Goal: Task Accomplishment & Management: Use online tool/utility

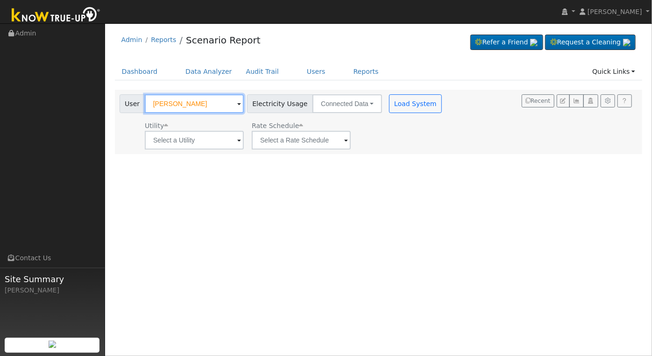
click at [204, 97] on input "[PERSON_NAME]" at bounding box center [194, 103] width 99 height 19
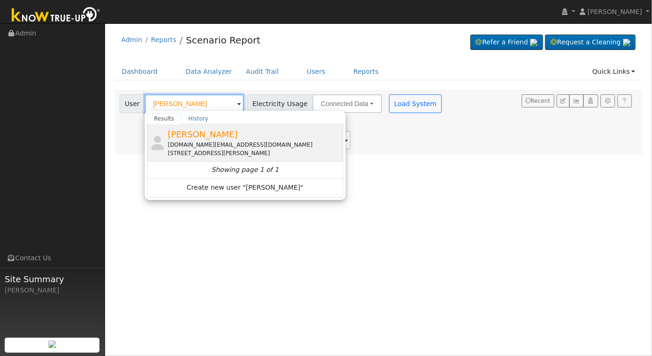
type input "[PERSON_NAME]"
click at [245, 138] on div "Anthony Rehorn bmr1200.ar@gmail.com 15868 Garlock Lane, Prather, CA 93651" at bounding box center [254, 142] width 173 height 29
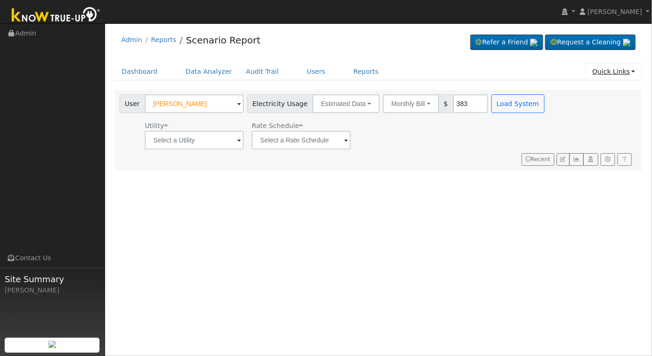
click at [632, 72] on link "Quick Links" at bounding box center [613, 71] width 57 height 17
click at [594, 102] on link "Quick Connect" at bounding box center [594, 104] width 95 height 13
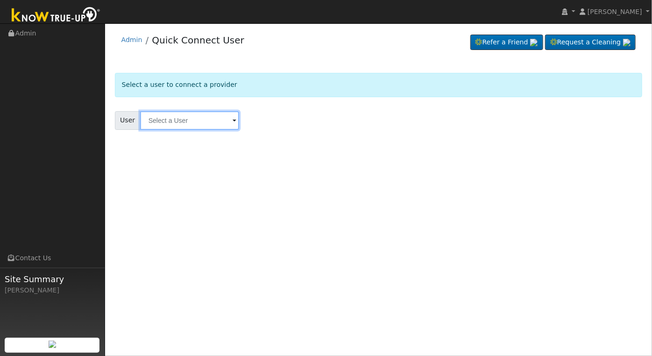
click at [172, 123] on input "text" at bounding box center [189, 120] width 99 height 19
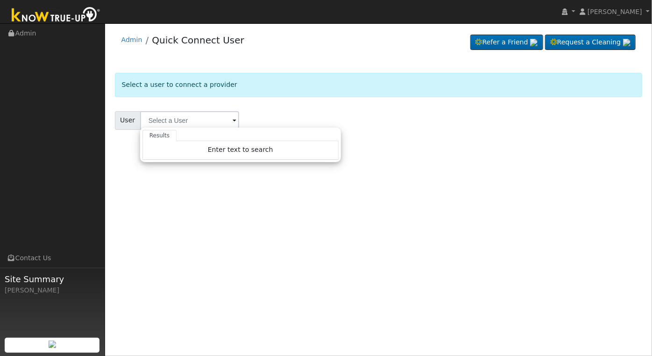
click at [388, 117] on div "User Results Enter text to search Enter text to search No history" at bounding box center [378, 120] width 527 height 19
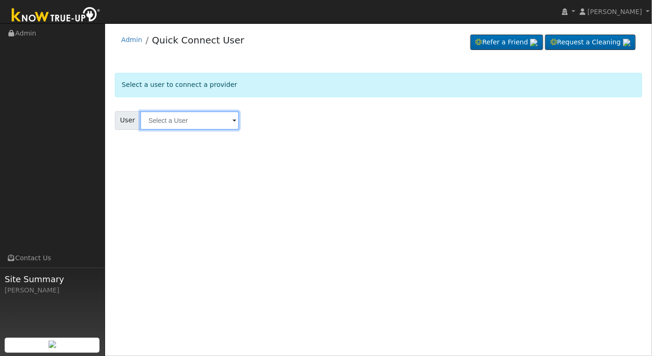
click at [184, 123] on input "text" at bounding box center [189, 120] width 99 height 19
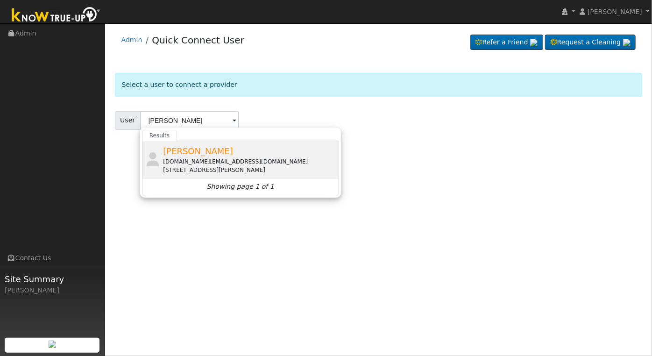
click at [221, 161] on div "bmr1200.ar@gmail.com" at bounding box center [249, 161] width 173 height 8
type input "Anthony Rehorn"
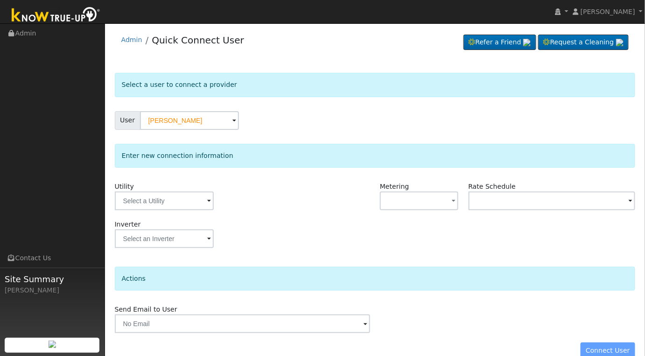
click at [210, 201] on span at bounding box center [209, 201] width 4 height 11
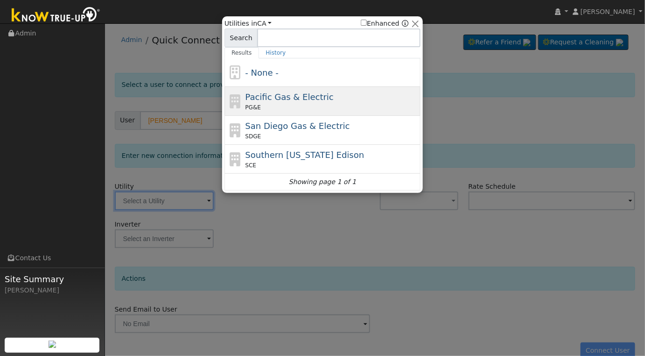
click at [332, 108] on div "PG&E" at bounding box center [332, 107] width 173 height 8
type input "PG&E"
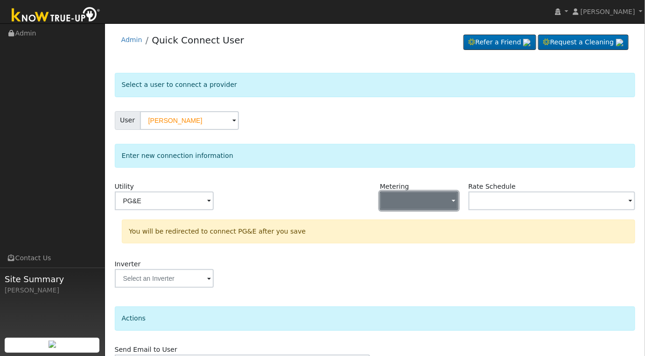
click at [449, 201] on button "button" at bounding box center [419, 200] width 78 height 19
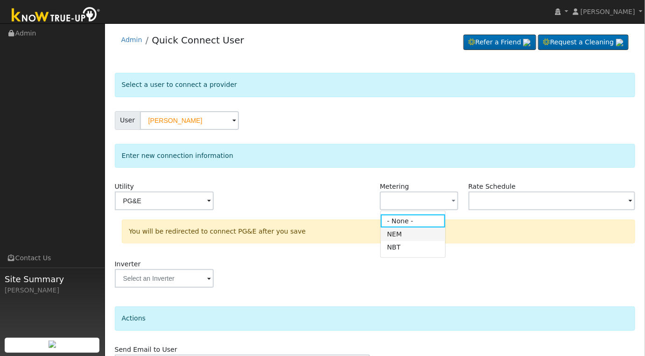
click at [413, 234] on link "NEM" at bounding box center [413, 233] width 65 height 13
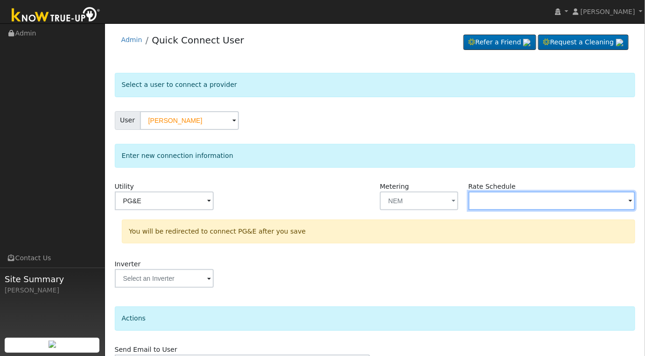
click at [556, 203] on input "text" at bounding box center [552, 200] width 167 height 19
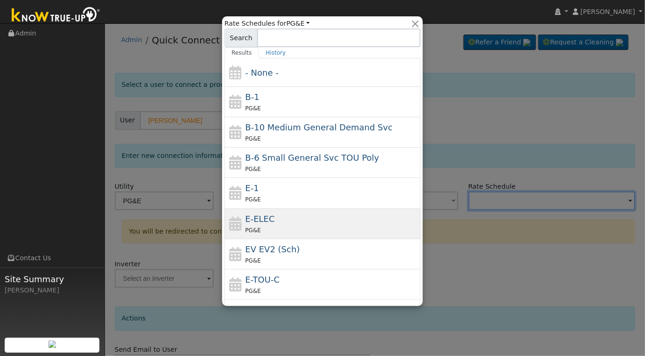
scroll to position [72, 0]
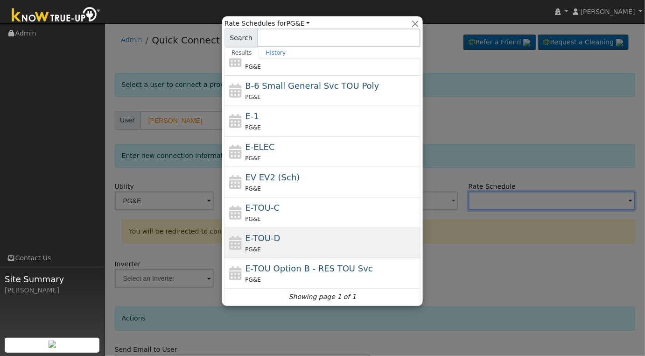
click at [318, 240] on div "E-TOU-D PG&E" at bounding box center [332, 243] width 173 height 22
type input "E-TOU-D"
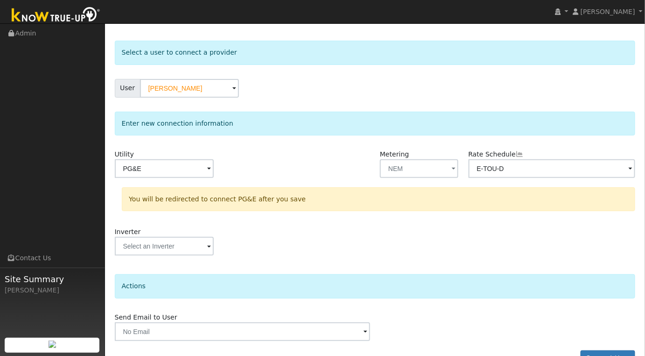
scroll to position [55, 0]
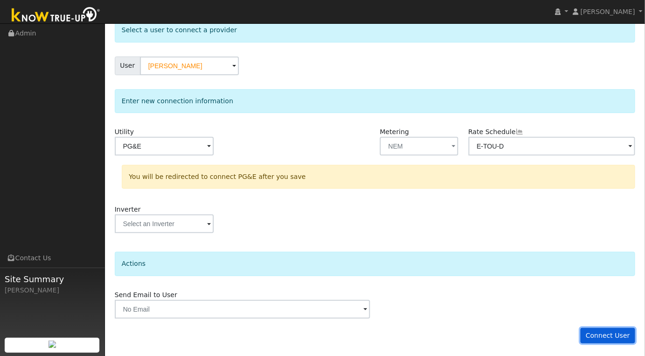
click at [609, 334] on button "Connect User" at bounding box center [608, 336] width 55 height 16
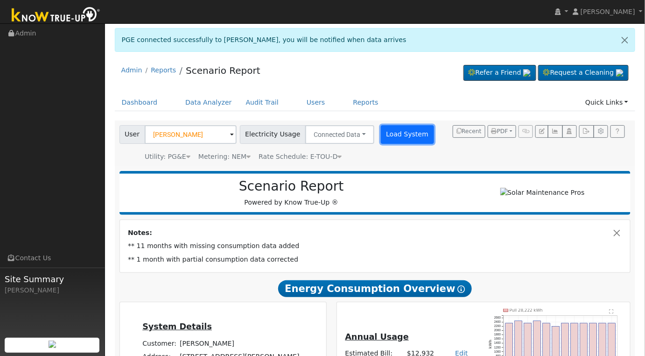
click at [381, 132] on button "Load System" at bounding box center [407, 134] width 53 height 19
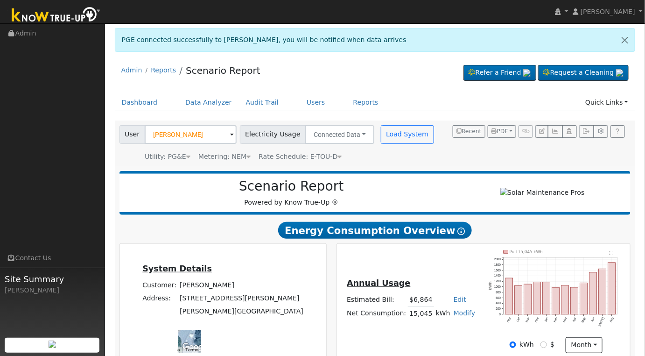
scroll to position [155, 0]
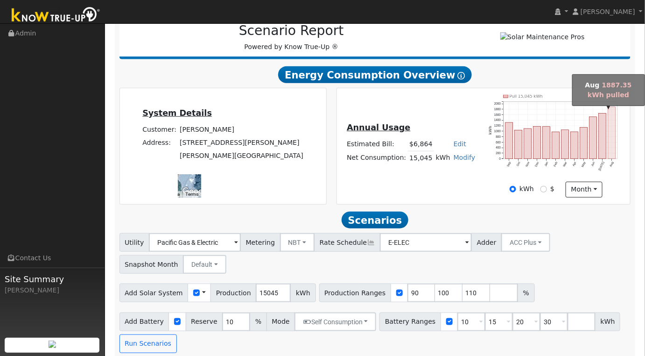
click at [612, 136] on rect "onclick=""" at bounding box center [611, 133] width 7 height 52
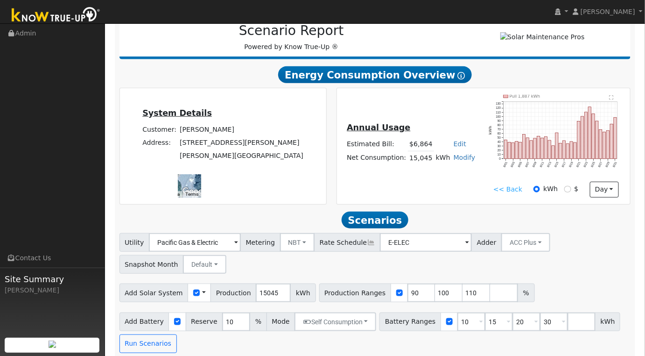
click at [611, 100] on text "" at bounding box center [612, 97] width 4 height 5
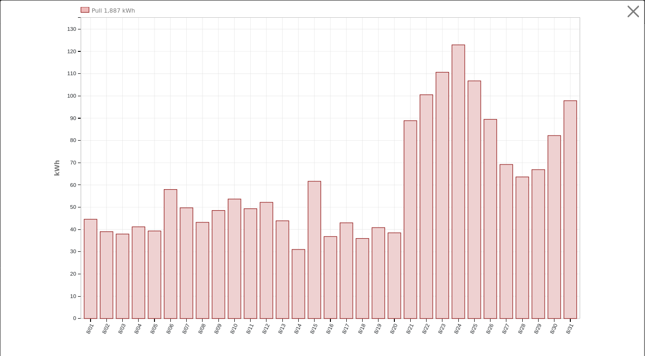
scroll to position [147, 0]
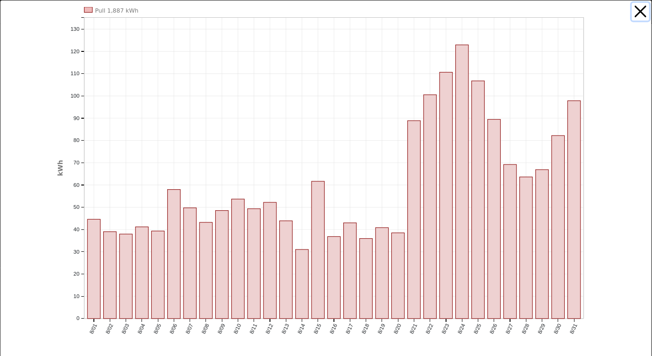
click at [633, 11] on button "button" at bounding box center [641, 12] width 18 height 18
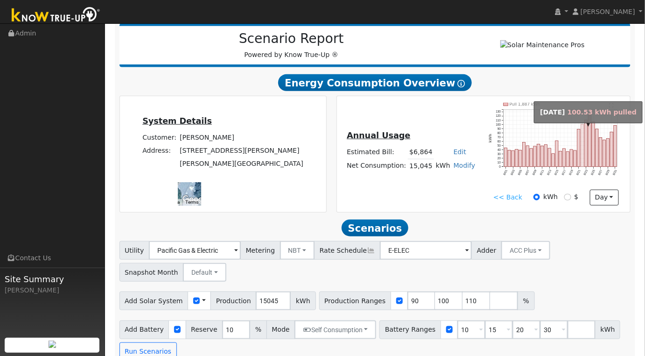
click at [583, 158] on rect "onclick=""" at bounding box center [582, 146] width 3 height 42
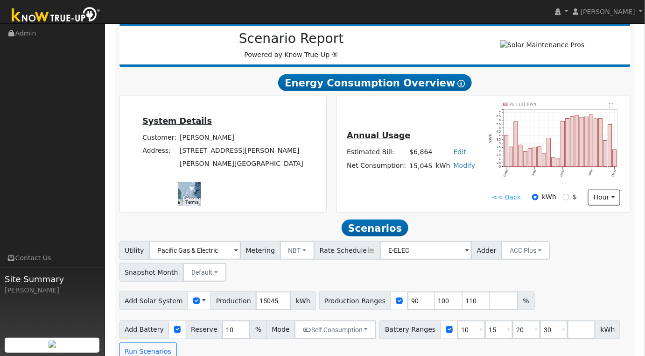
click at [611, 108] on text "" at bounding box center [612, 105] width 4 height 5
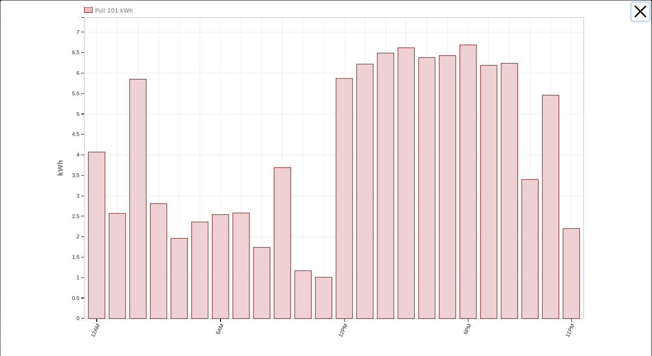
click at [635, 12] on button "button" at bounding box center [641, 12] width 18 height 18
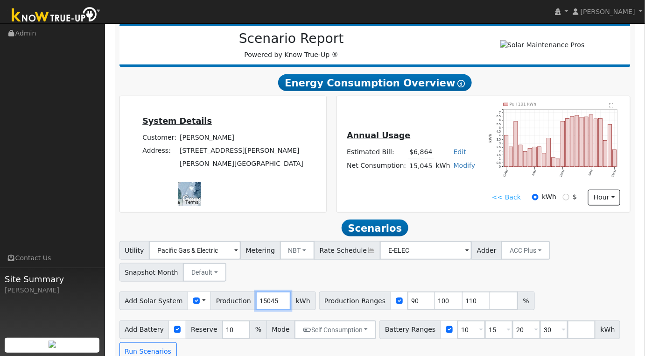
click at [260, 306] on input "15045" at bounding box center [273, 300] width 35 height 19
click at [260, 305] on input "15045" at bounding box center [273, 300] width 35 height 19
type input "20399"
click at [407, 304] on input "90" at bounding box center [421, 300] width 28 height 19
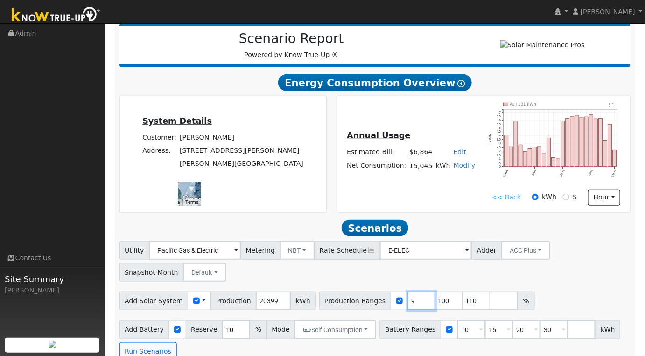
type input "100"
type input "110"
type input "1"
type input "100"
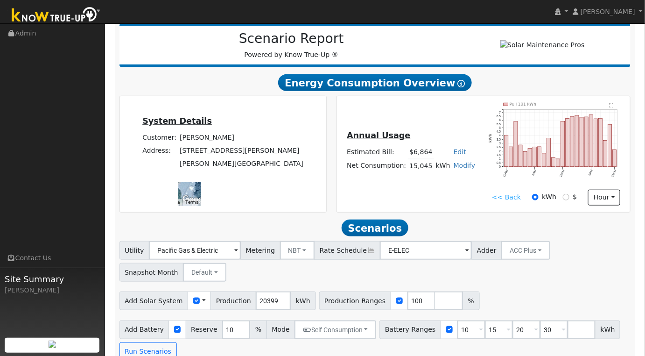
click at [499, 309] on div "Add Solar System Use CSV Data Production 20399 kWh Production Ranges 100 %" at bounding box center [375, 299] width 515 height 22
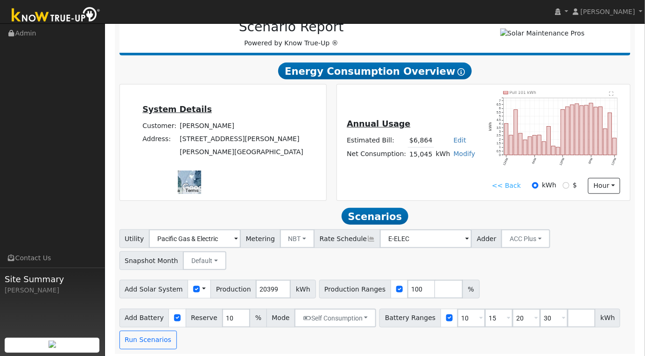
scroll to position [165, 0]
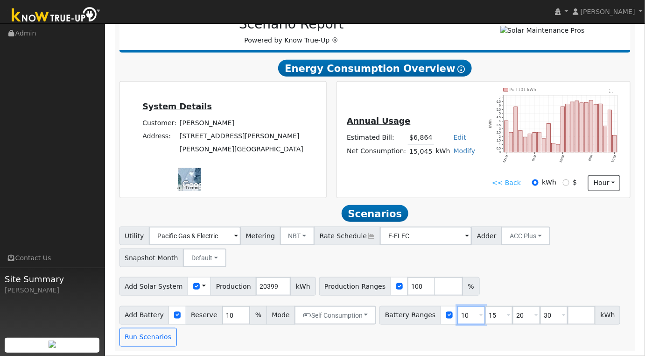
click at [457, 312] on input "10" at bounding box center [471, 315] width 28 height 19
type input "15"
type input "20"
type input "30"
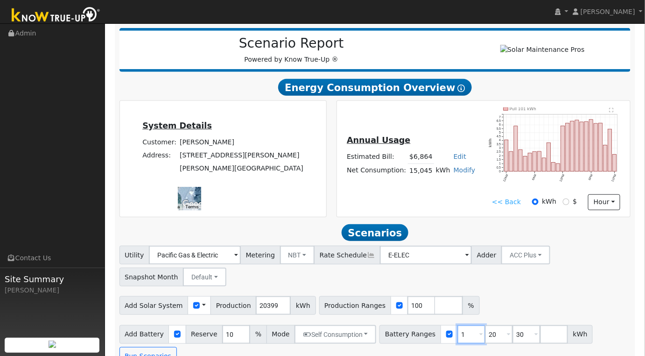
type input "20"
type input "30"
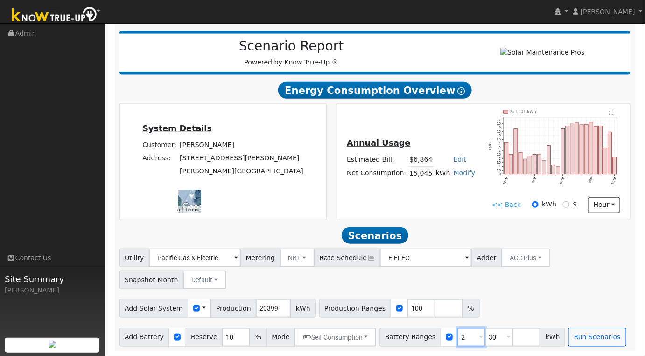
type input "30"
type input "3"
type input "20"
click at [485, 339] on input "number" at bounding box center [499, 337] width 28 height 19
type input "27"
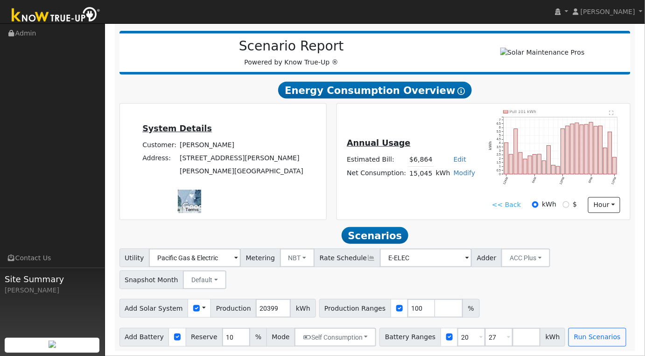
click at [526, 298] on div "Add Solar System Use CSV Data Production 20399 kWh Production Ranges 100 %" at bounding box center [375, 306] width 515 height 22
click at [576, 337] on button "Run Scenarios" at bounding box center [597, 337] width 57 height 19
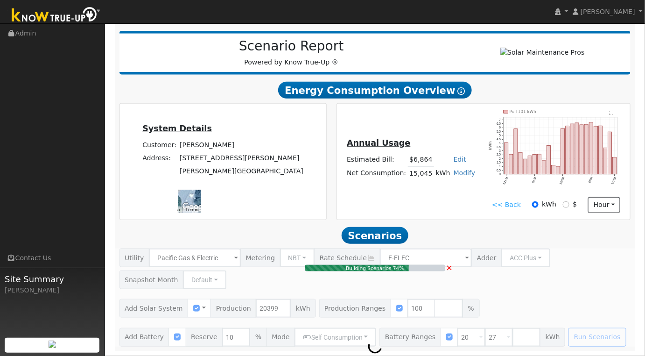
click at [451, 268] on span "×" at bounding box center [449, 267] width 7 height 10
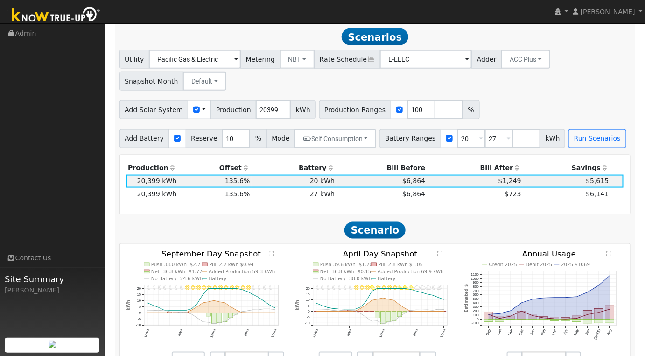
scroll to position [341, 0]
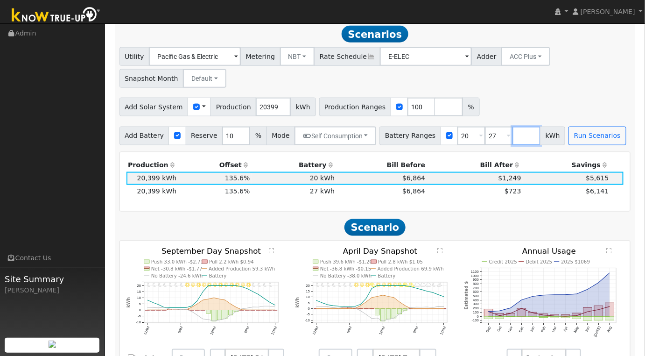
click at [513, 140] on input "number" at bounding box center [527, 135] width 28 height 19
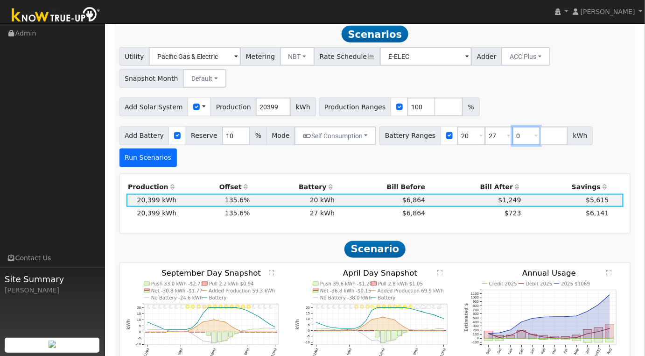
type input "0"
type input "20"
type input "27"
click at [177, 148] on button "Run Scenarios" at bounding box center [147, 157] width 57 height 19
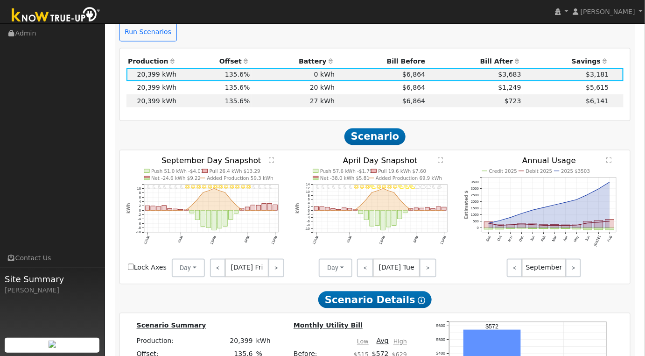
scroll to position [311, 0]
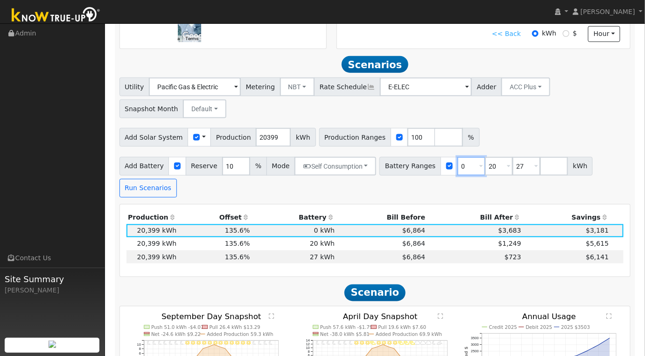
click at [458, 169] on input "0" at bounding box center [471, 166] width 28 height 19
type input "20"
type input "27"
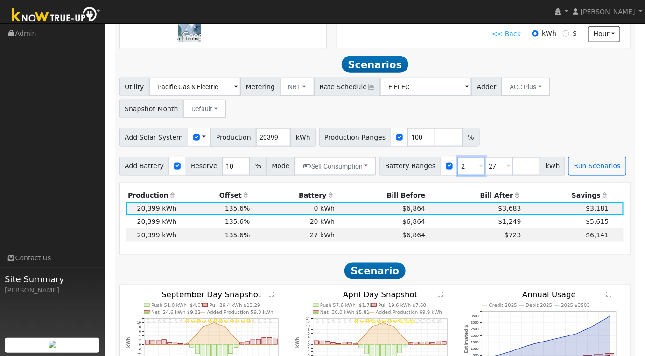
type input "27"
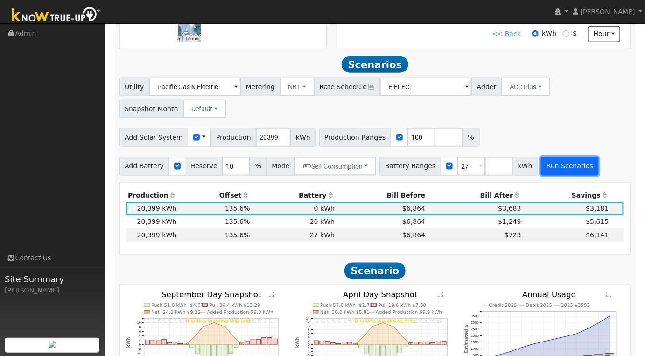
click at [545, 168] on button "Run Scenarios" at bounding box center [569, 166] width 57 height 19
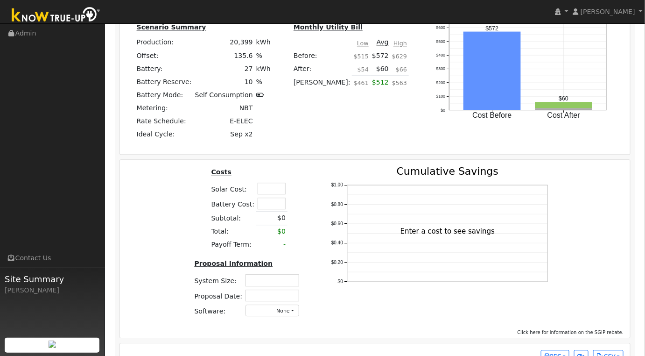
scroll to position [742, 0]
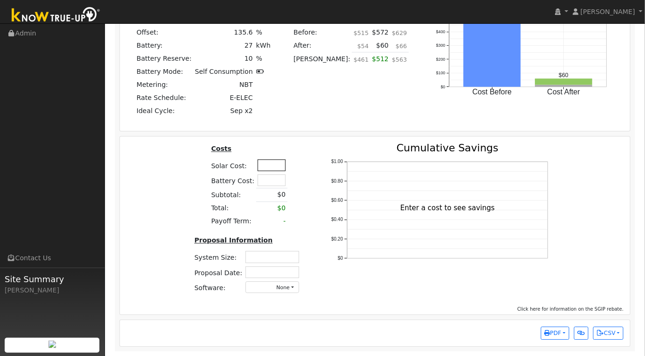
click at [272, 165] on input "text" at bounding box center [272, 165] width 28 height 12
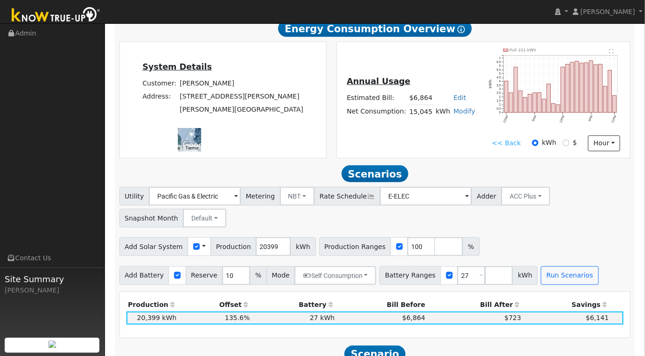
scroll to position [0, 0]
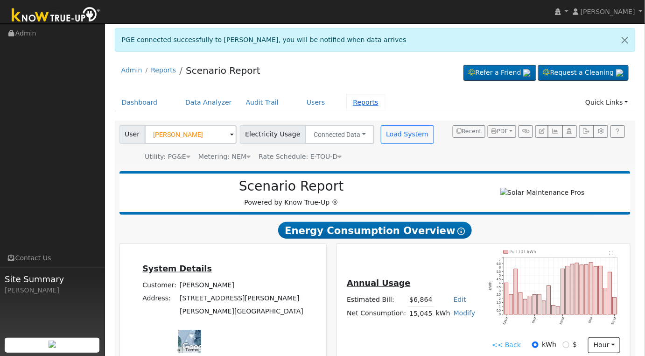
click at [348, 98] on link "Reports" at bounding box center [365, 102] width 39 height 17
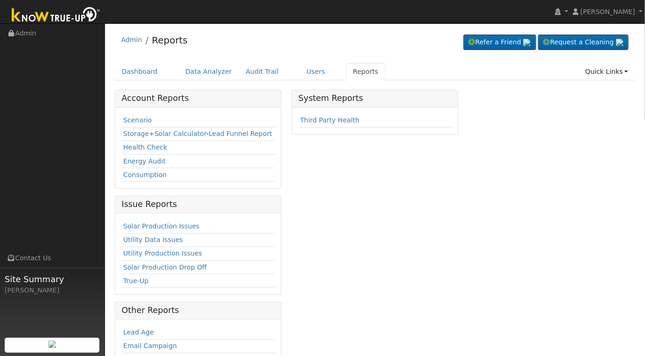
click at [141, 130] on link "Storage+Solar Calculator" at bounding box center [164, 133] width 83 height 7
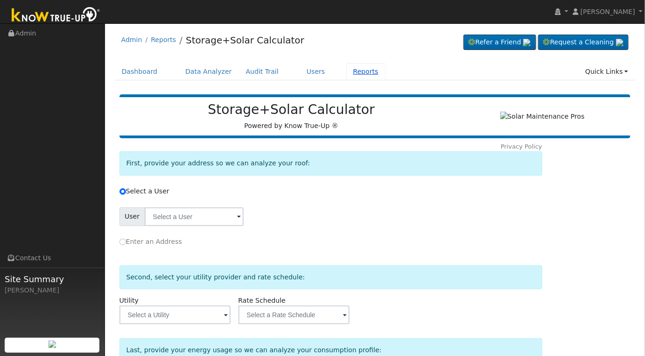
click at [346, 73] on link "Reports" at bounding box center [365, 71] width 39 height 17
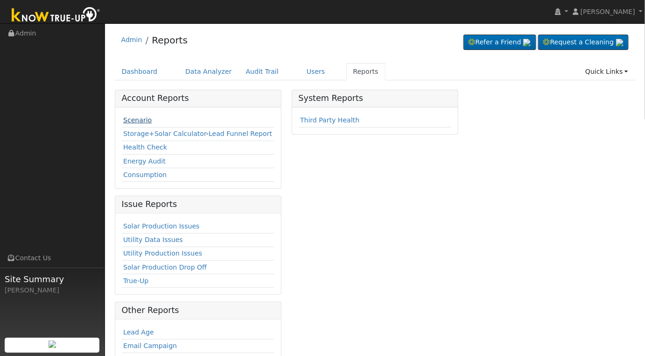
click at [140, 121] on link "Scenario" at bounding box center [137, 119] width 28 height 7
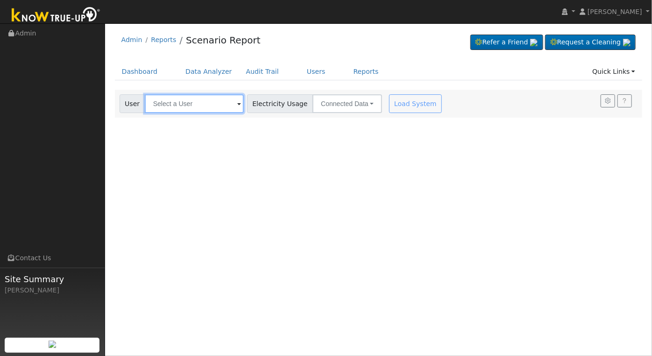
click at [181, 102] on input "text" at bounding box center [194, 103] width 99 height 19
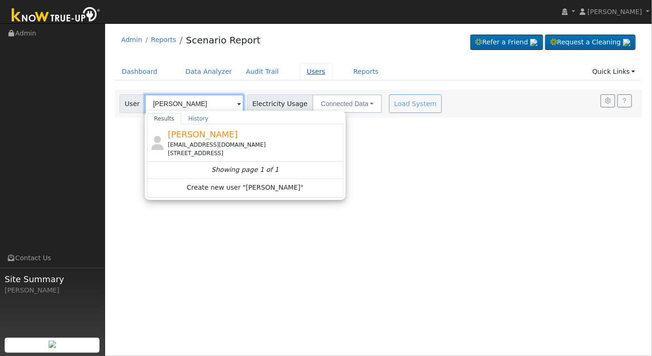
type input "[PERSON_NAME]"
click at [300, 69] on link "Users" at bounding box center [316, 71] width 33 height 17
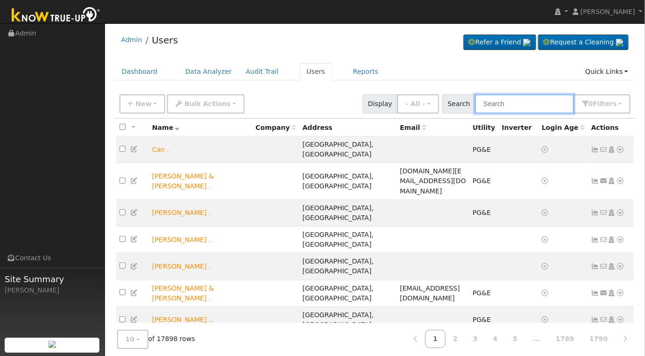
click at [548, 104] on input "text" at bounding box center [524, 103] width 99 height 19
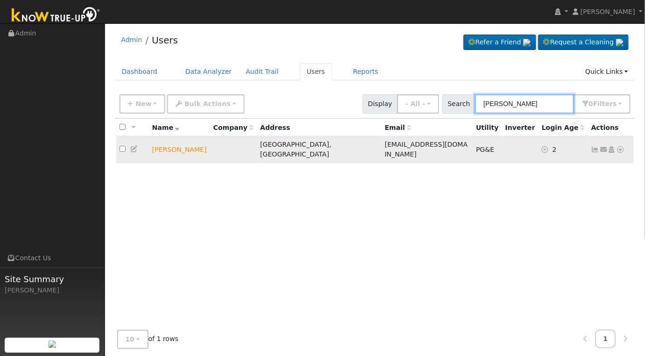
type input "nancy mccomb"
click at [630, 144] on td "Send Email... Copy a Link Reset Password Open Access Data Analyzer Reports Scen…" at bounding box center [611, 149] width 46 height 27
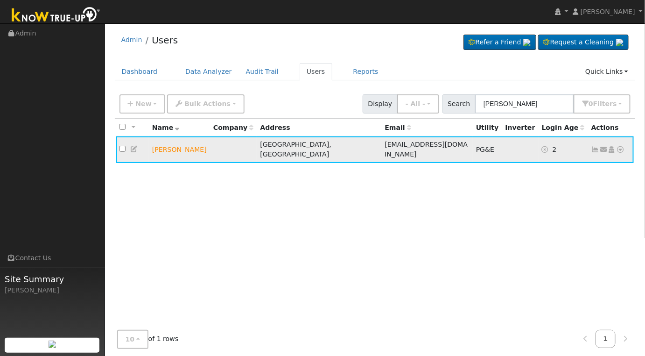
click at [135, 146] on icon at bounding box center [134, 149] width 8 height 7
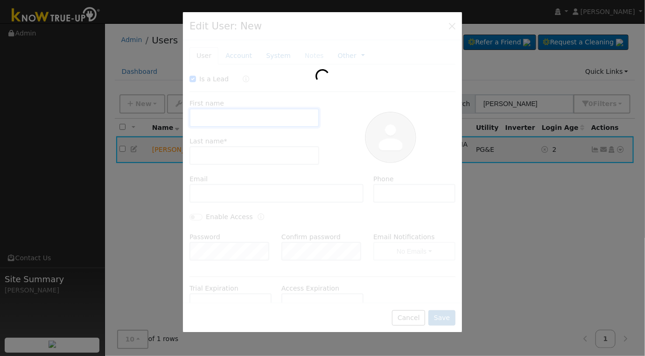
checkbox input "true"
type input "Nancy"
type input "McCombs"
type input "[EMAIL_ADDRESS][DOMAIN_NAME]"
type input "559-246-8529"
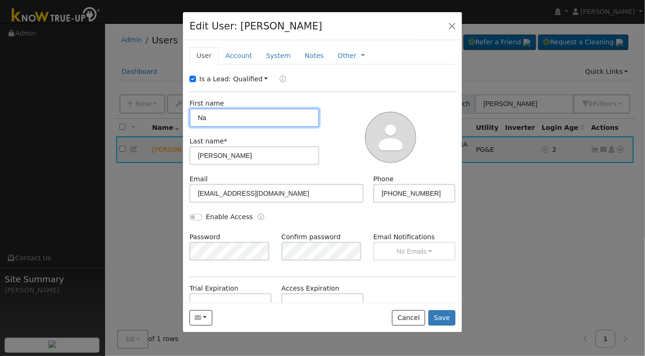
type input "N"
type input "Thomas & Nancy"
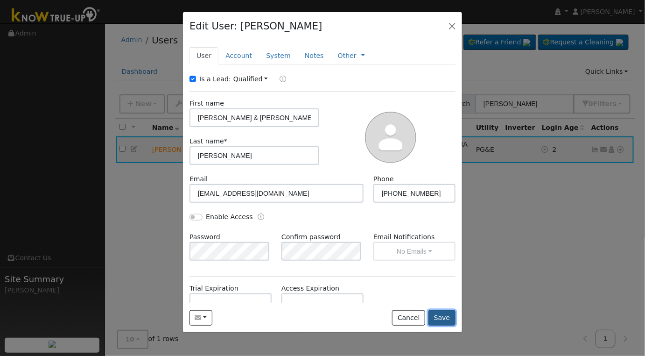
click at [442, 318] on button "Save" at bounding box center [441, 318] width 27 height 16
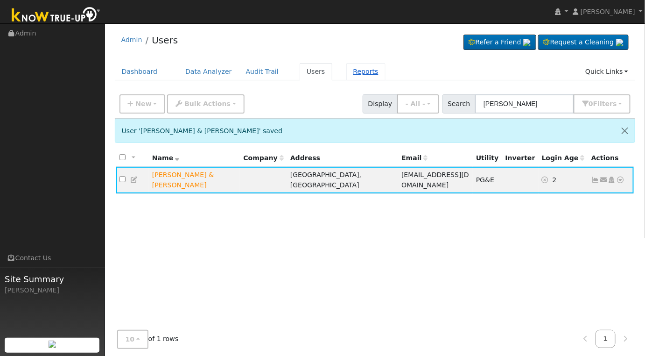
click at [346, 69] on link "Reports" at bounding box center [365, 71] width 39 height 17
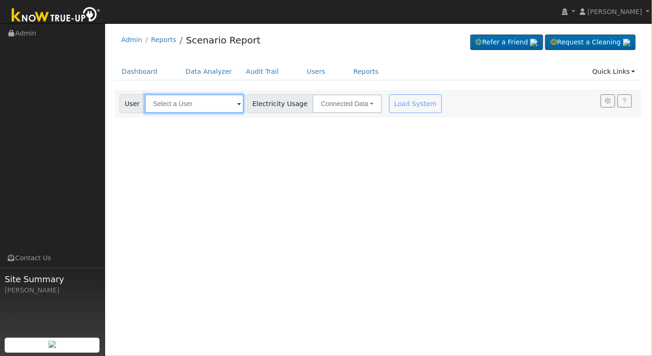
click at [189, 106] on input "text" at bounding box center [194, 103] width 99 height 19
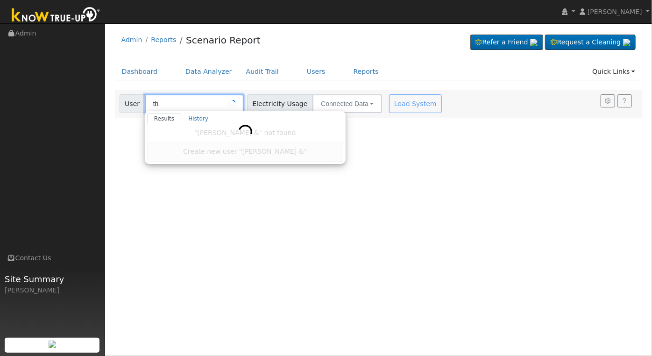
type input "t"
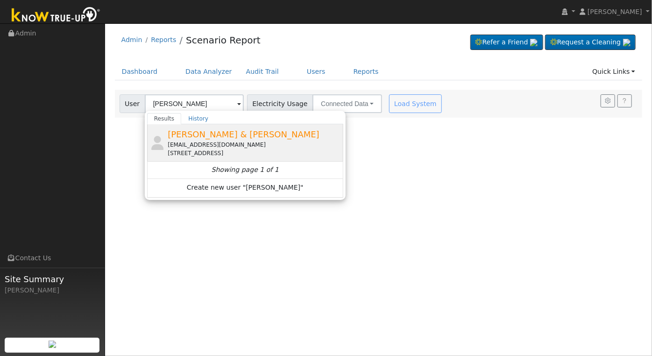
click at [276, 152] on div "[STREET_ADDRESS]" at bounding box center [254, 153] width 173 height 8
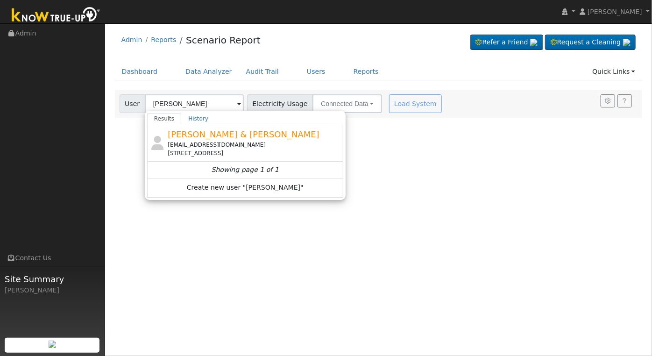
type input "[PERSON_NAME] & [PERSON_NAME]"
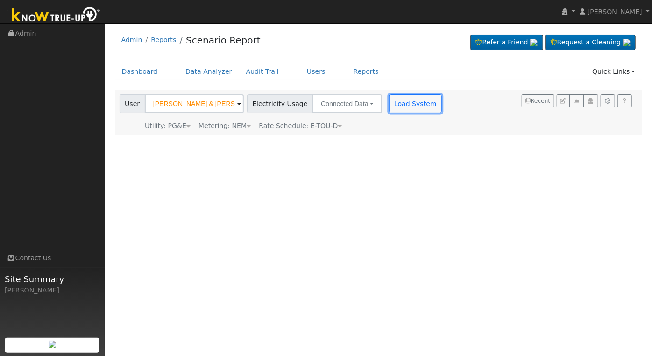
click at [403, 110] on button "Load System" at bounding box center [415, 103] width 53 height 19
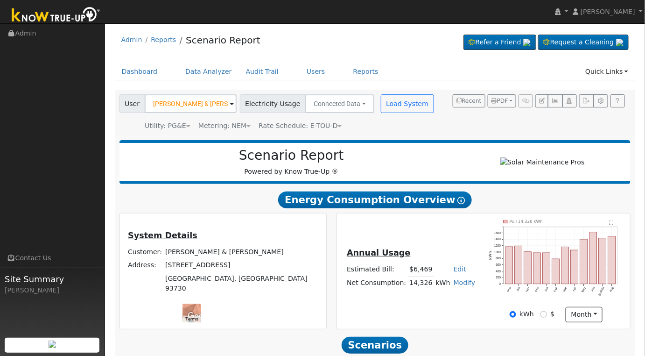
scroll to position [134, 0]
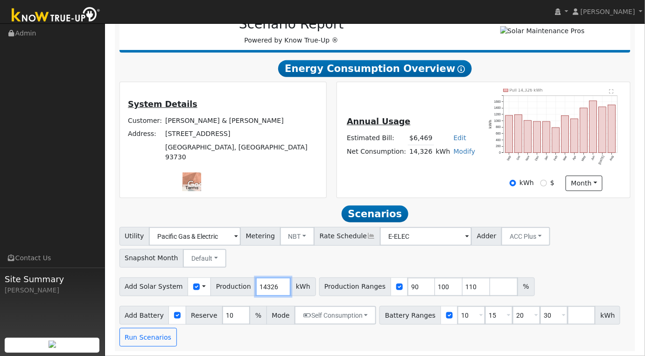
click at [256, 284] on input "14326" at bounding box center [273, 286] width 35 height 19
click at [257, 286] on input "14326" at bounding box center [273, 286] width 35 height 19
type input "16761"
click at [407, 292] on input "90" at bounding box center [421, 286] width 28 height 19
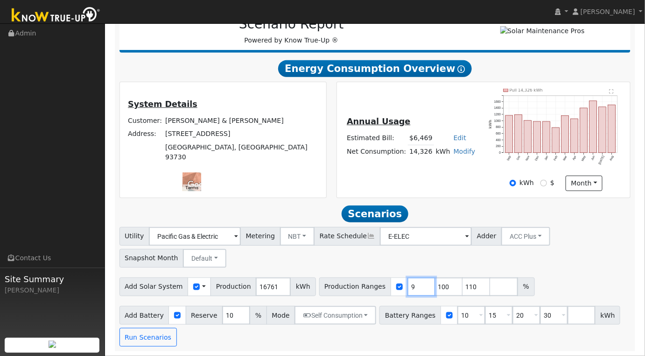
type input "100"
type input "110"
type input "100"
click at [457, 316] on input "10" at bounding box center [471, 315] width 28 height 19
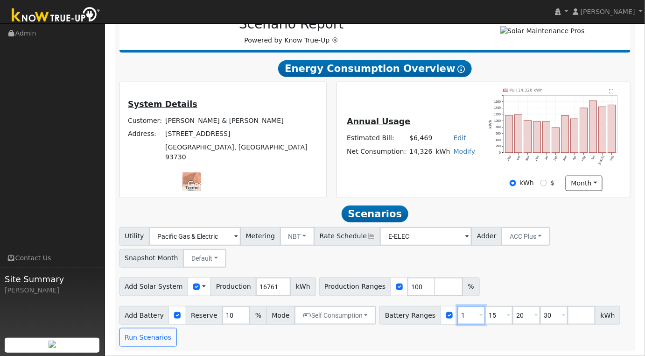
type input "15"
type input "20"
type input "30"
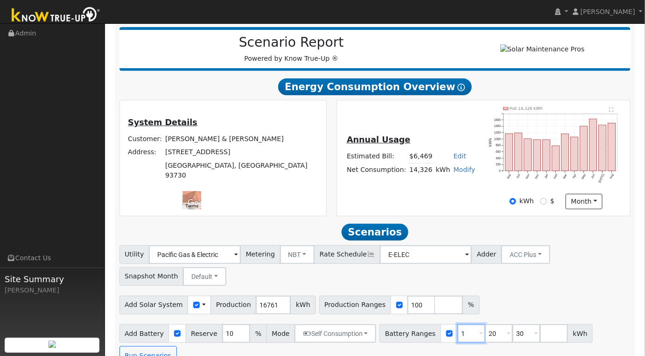
type input "20"
type input "30"
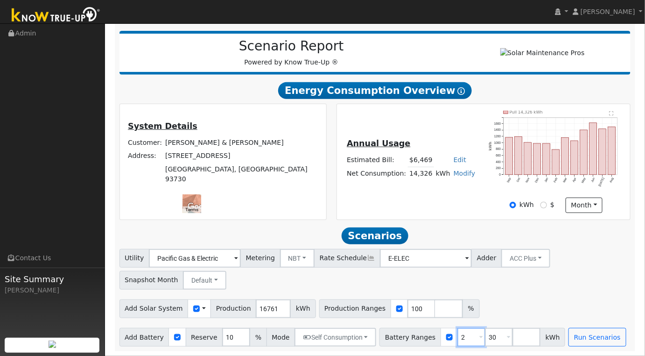
type input "30"
type input "3"
type input "20"
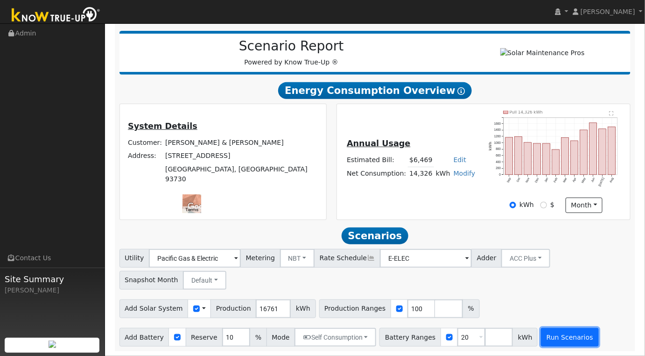
click at [541, 339] on button "Run Scenarios" at bounding box center [569, 337] width 57 height 19
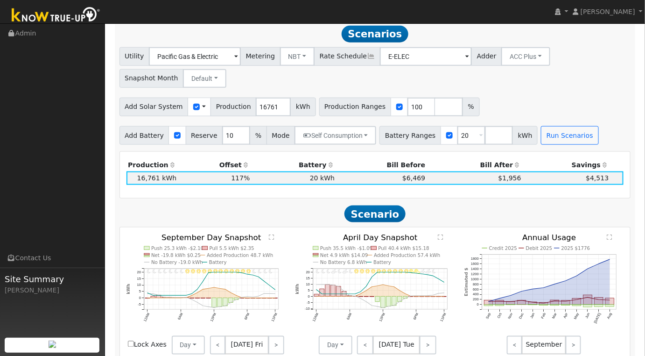
scroll to position [0, 0]
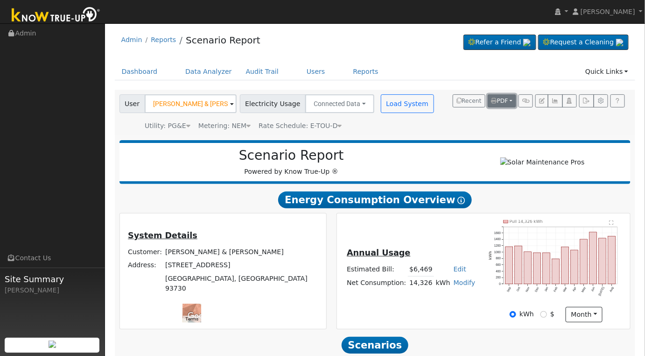
click at [512, 99] on button "PDF" at bounding box center [502, 100] width 28 height 13
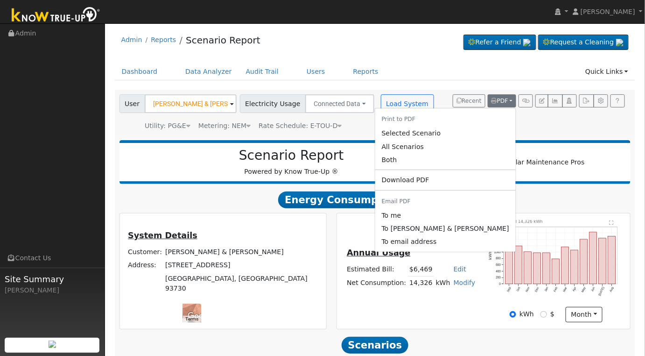
drag, startPoint x: 460, startPoint y: 132, endPoint x: 260, endPoint y: 131, distance: 199.8
click at [460, 132] on link "Selected Scenario" at bounding box center [445, 133] width 140 height 13
